Goal: Transaction & Acquisition: Download file/media

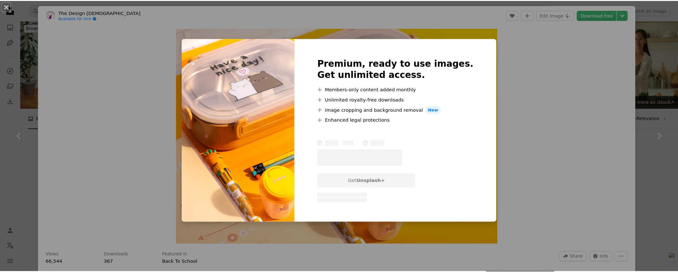
scroll to position [3373, 0]
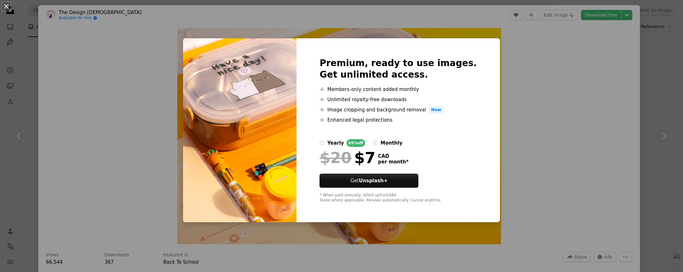
click at [491, 78] on div "An X shape Premium, ready to use images. Get unlimited access. A plus sign Memb…" at bounding box center [341, 136] width 683 height 272
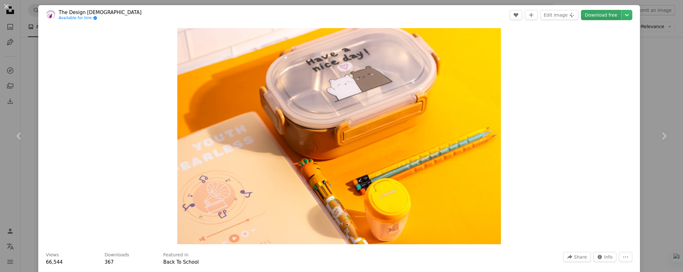
click at [613, 13] on link "Download free" at bounding box center [601, 15] width 40 height 10
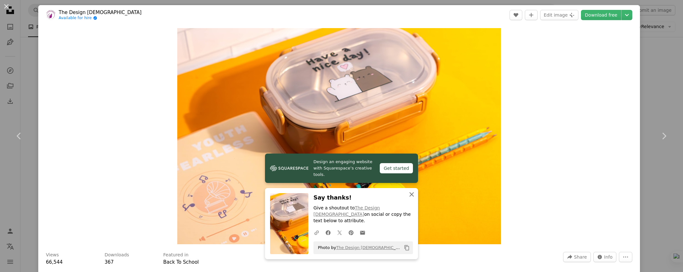
click at [409, 198] on icon "An X shape" at bounding box center [412, 194] width 8 height 8
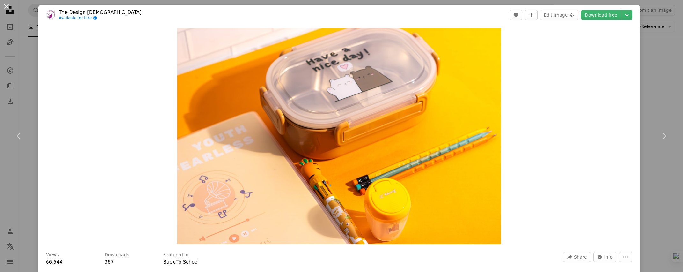
click at [5, 8] on button "An X shape" at bounding box center [7, 7] width 8 height 8
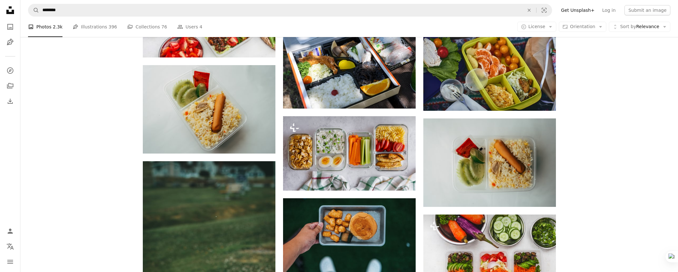
scroll to position [4485, 0]
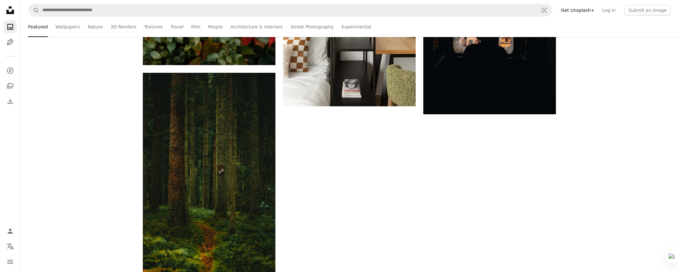
scroll to position [1, 0]
